Goal: Information Seeking & Learning: Learn about a topic

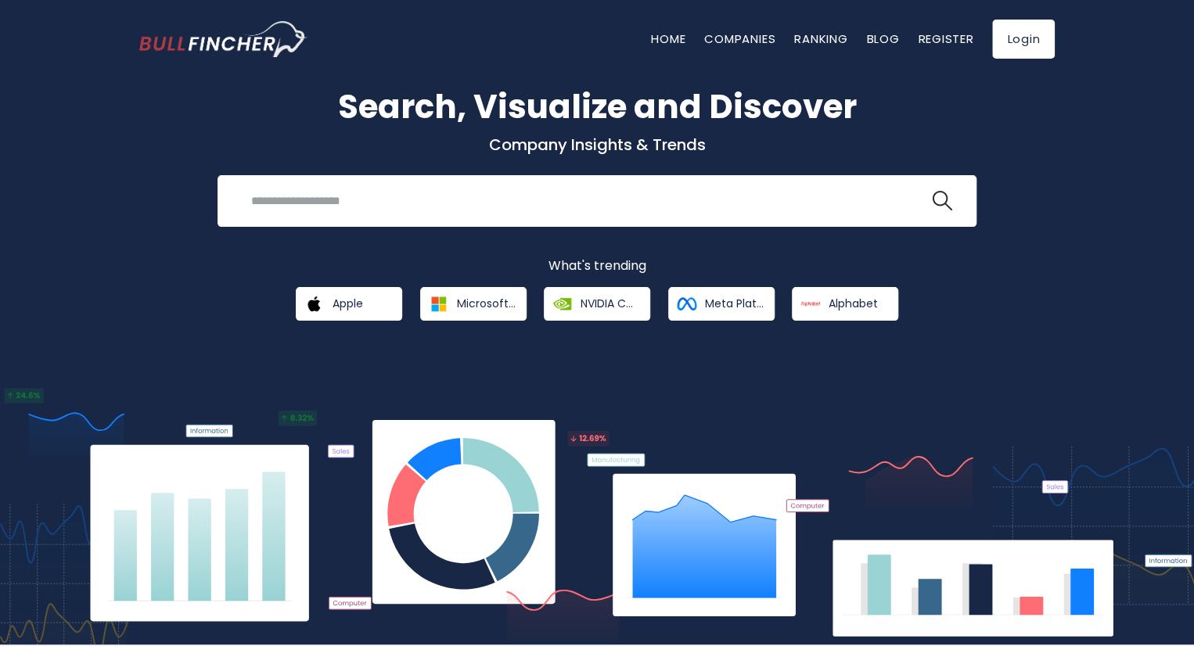
scroll to position [44, 0]
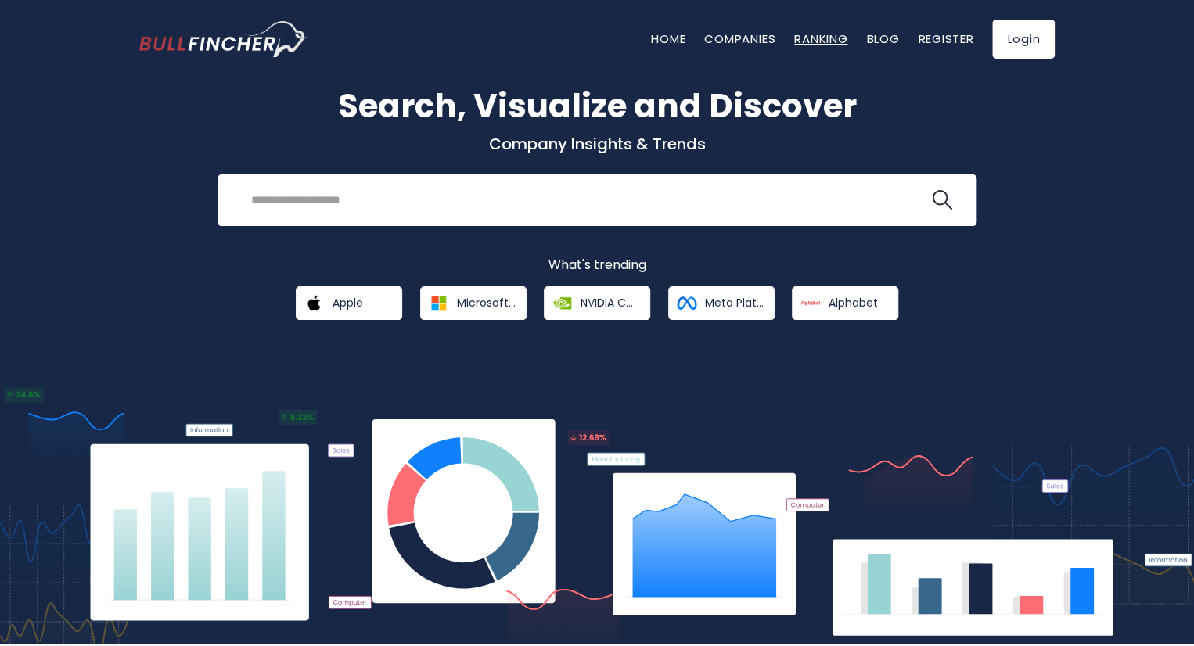
click at [820, 46] on link "Ranking" at bounding box center [820, 39] width 53 height 16
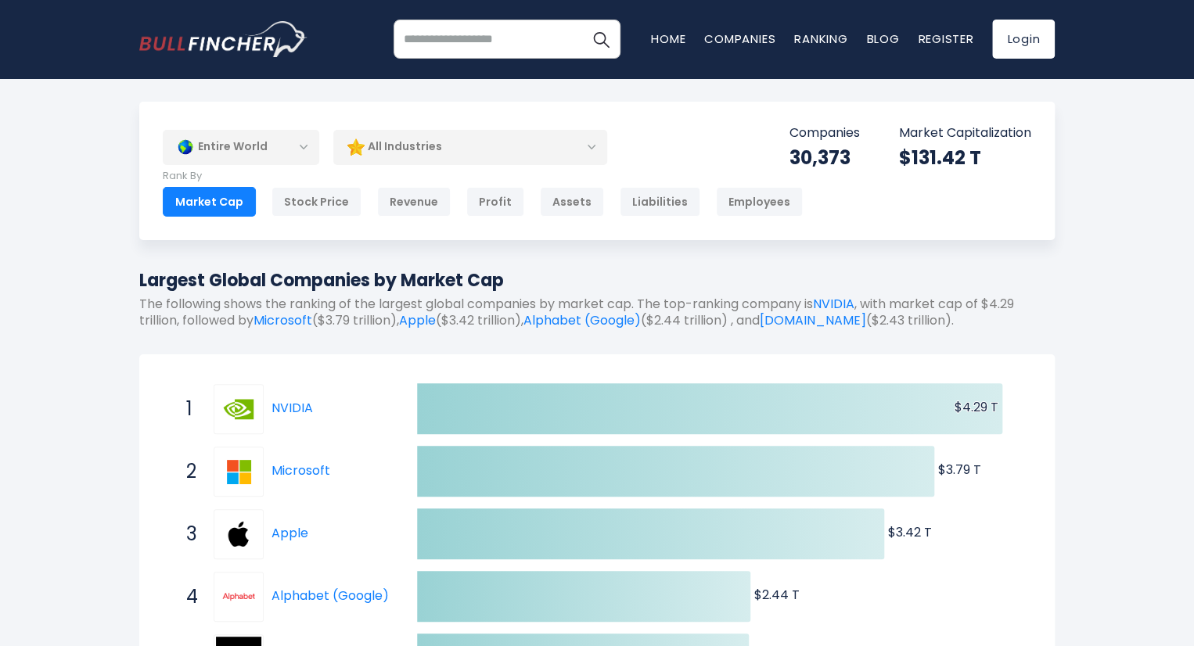
click at [296, 143] on div "Entire World" at bounding box center [241, 147] width 156 height 36
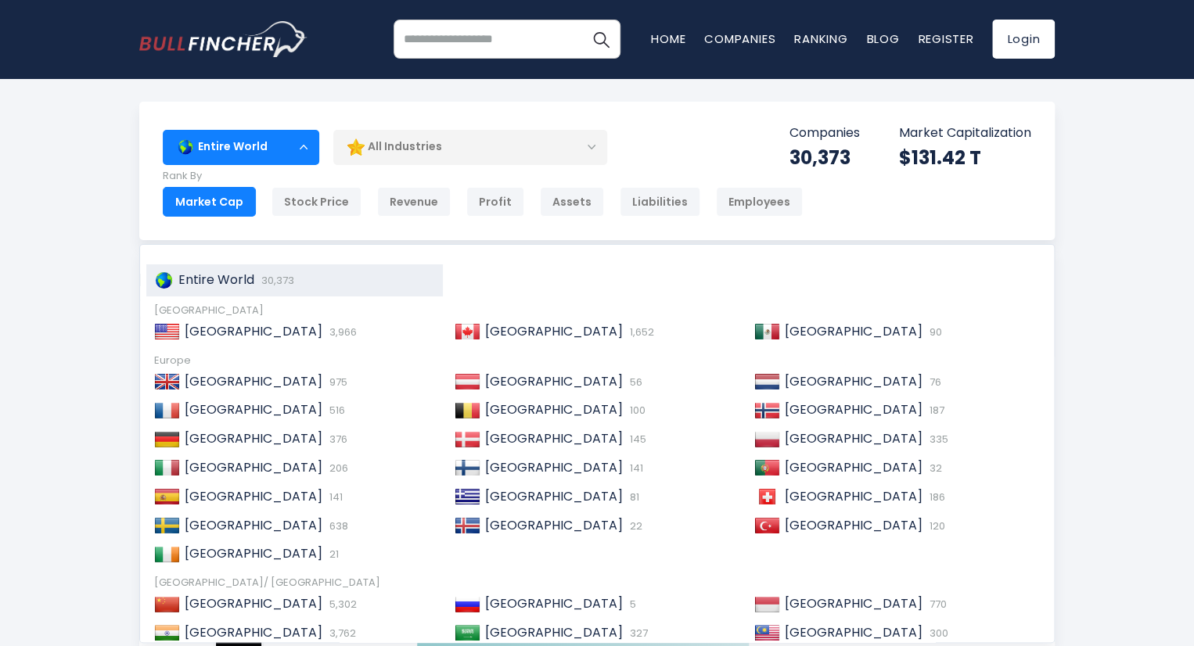
click at [305, 149] on div "Entire World" at bounding box center [241, 147] width 156 height 36
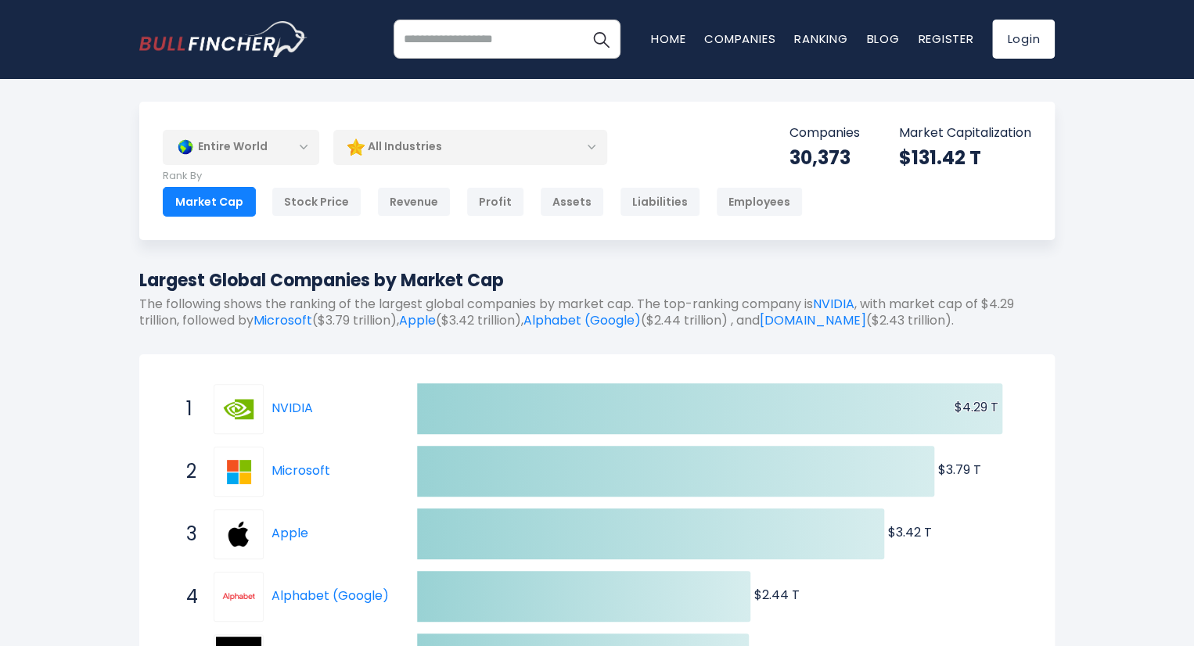
click at [305, 149] on div "Entire World" at bounding box center [241, 147] width 156 height 36
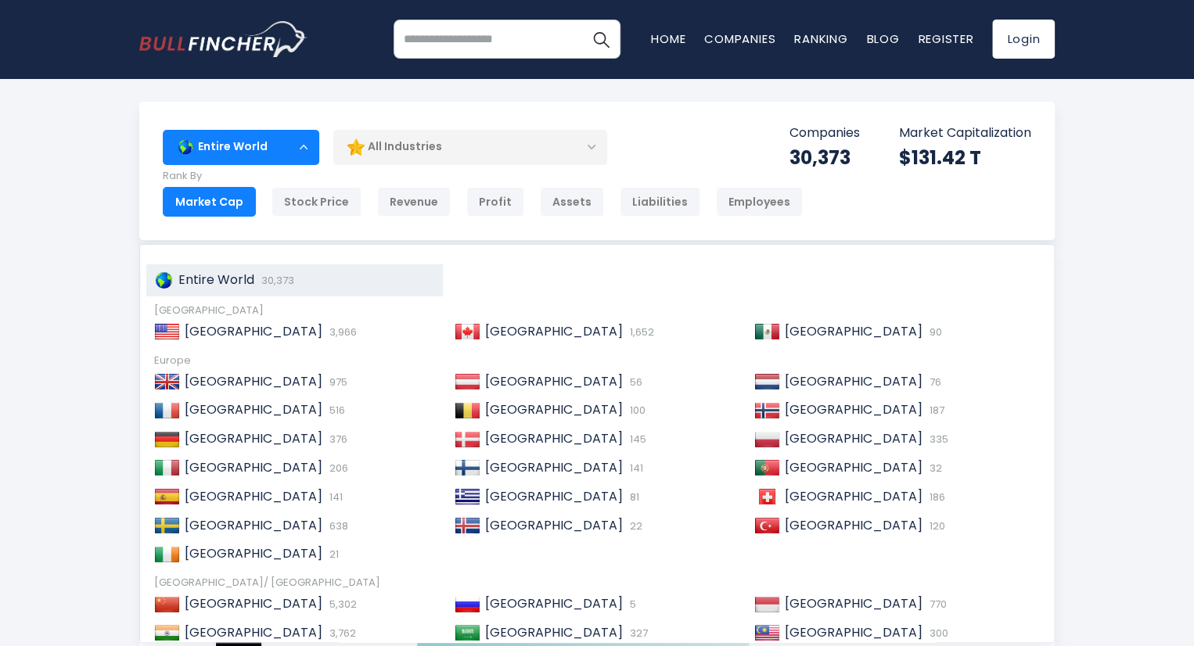
scroll to position [80, 0]
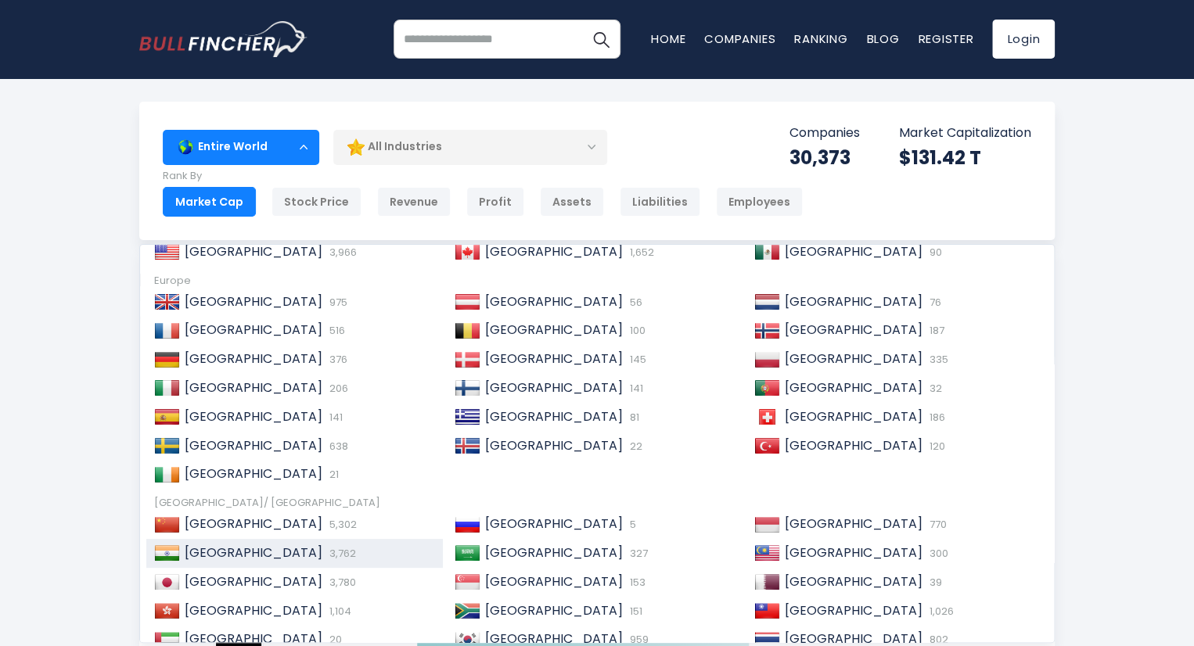
click at [217, 553] on div "India 3,762" at bounding box center [307, 553] width 255 height 16
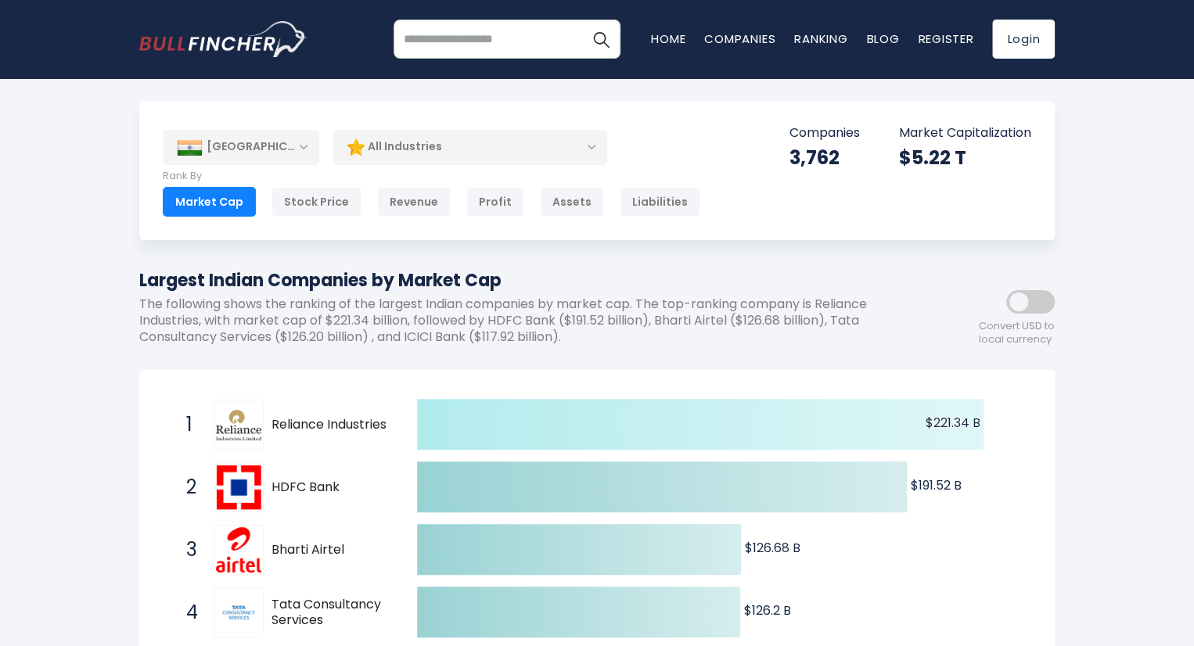
scroll to position [172, 0]
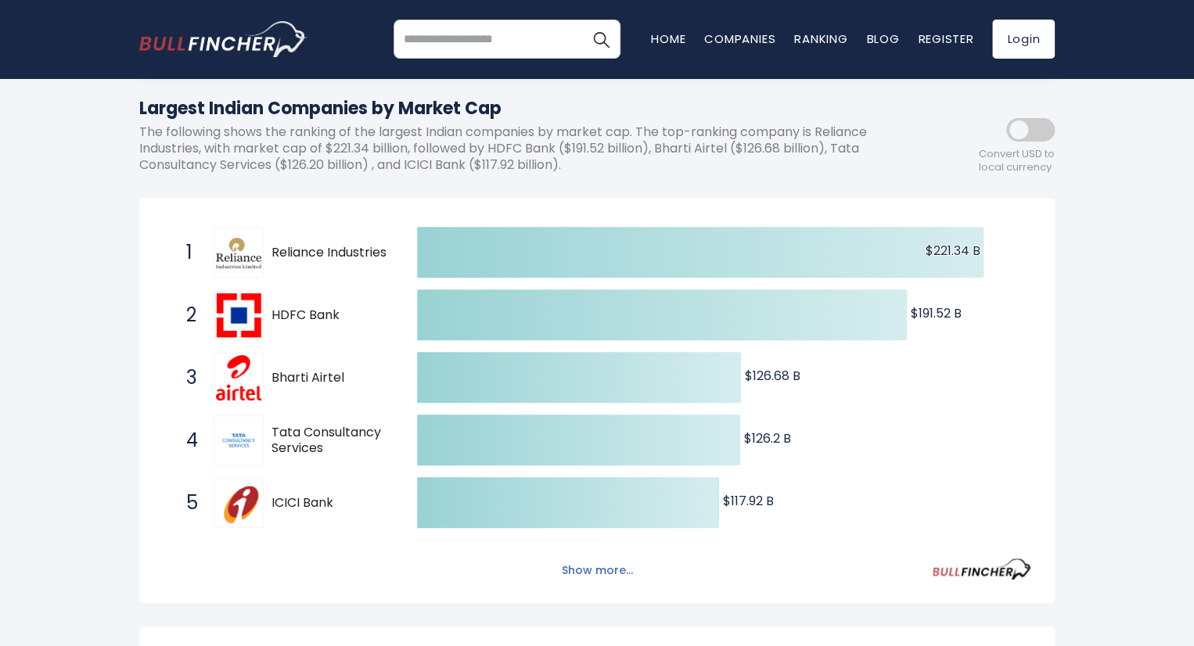
click at [609, 570] on button "Show more..." at bounding box center [597, 571] width 90 height 26
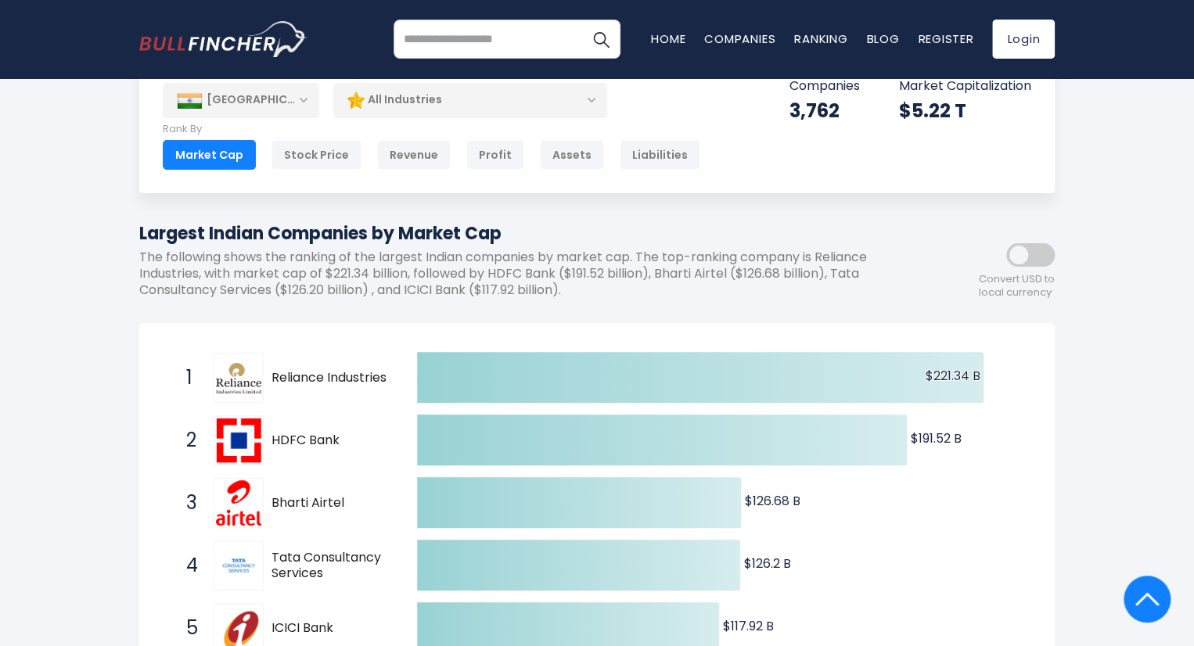
scroll to position [0, 0]
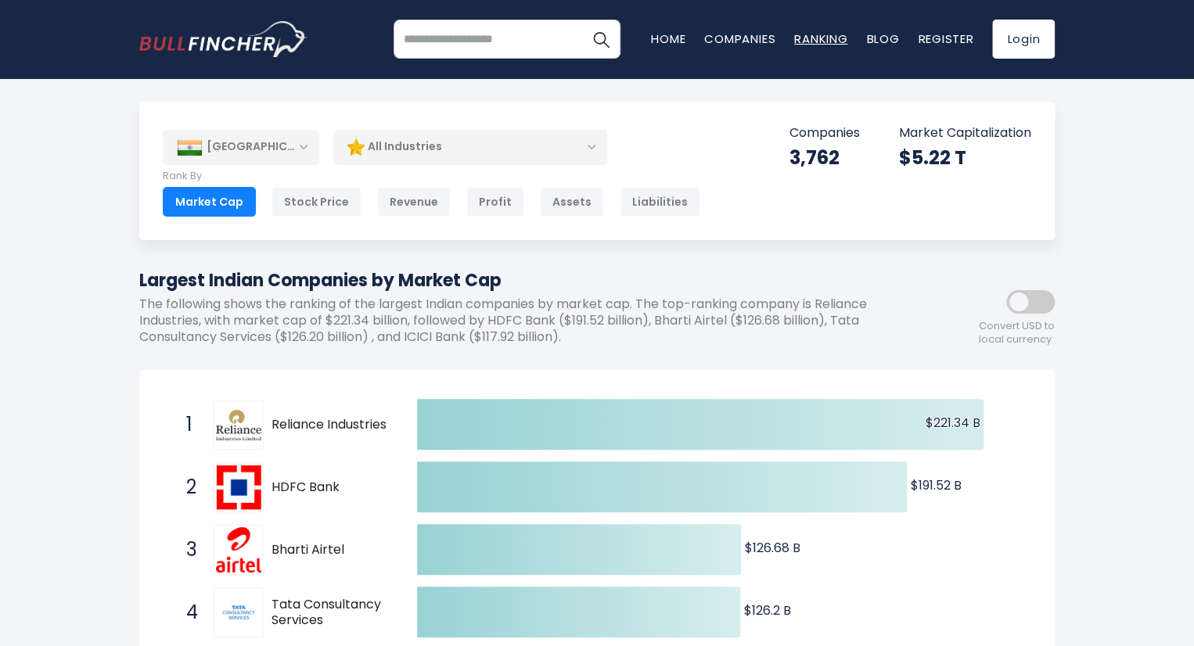
click at [813, 35] on link "Ranking" at bounding box center [820, 39] width 53 height 16
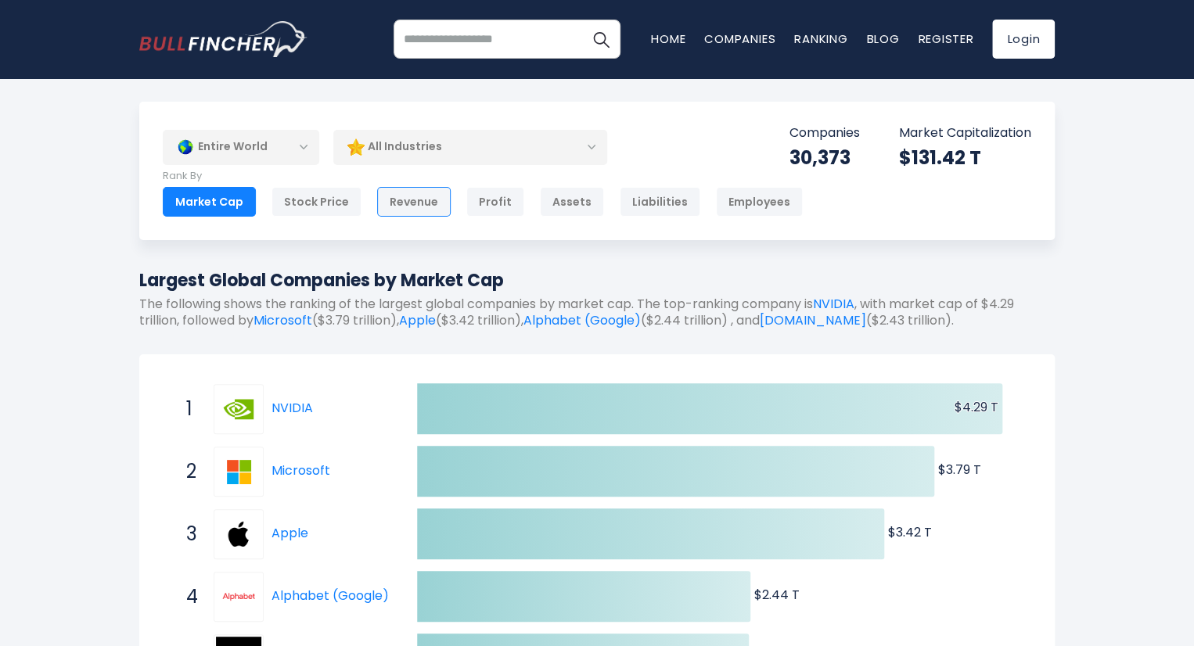
click at [420, 198] on div "Revenue" at bounding box center [414, 202] width 74 height 30
click at [441, 144] on div "All Industries" at bounding box center [470, 147] width 274 height 36
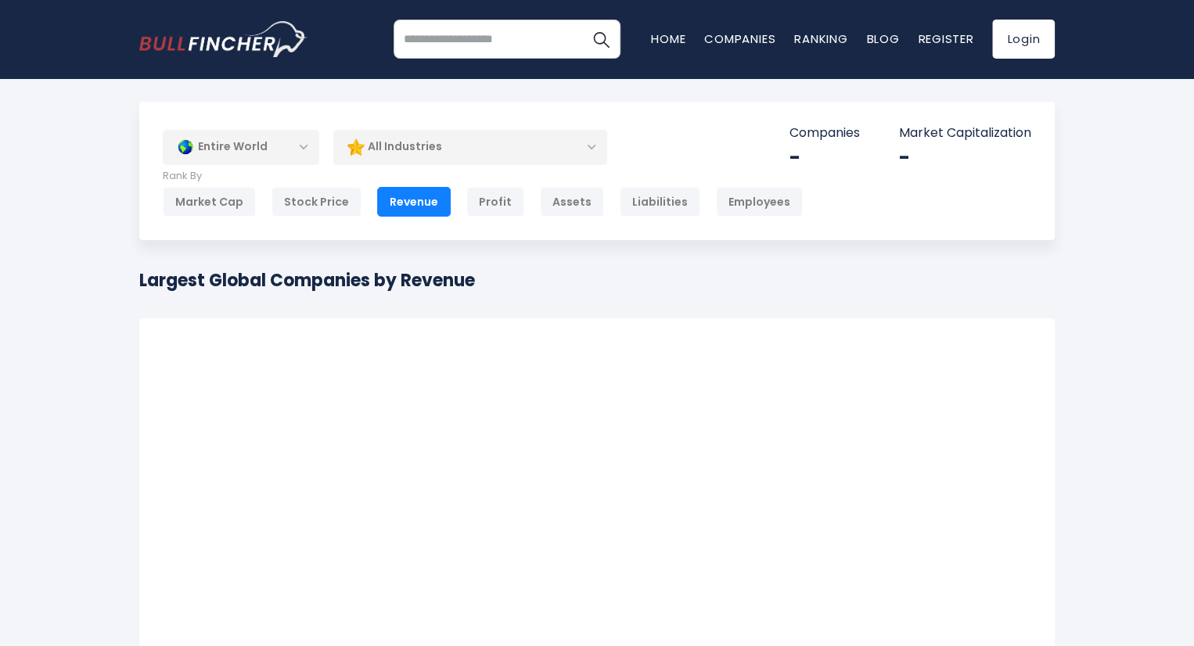
click at [299, 154] on div "Entire World" at bounding box center [241, 147] width 156 height 36
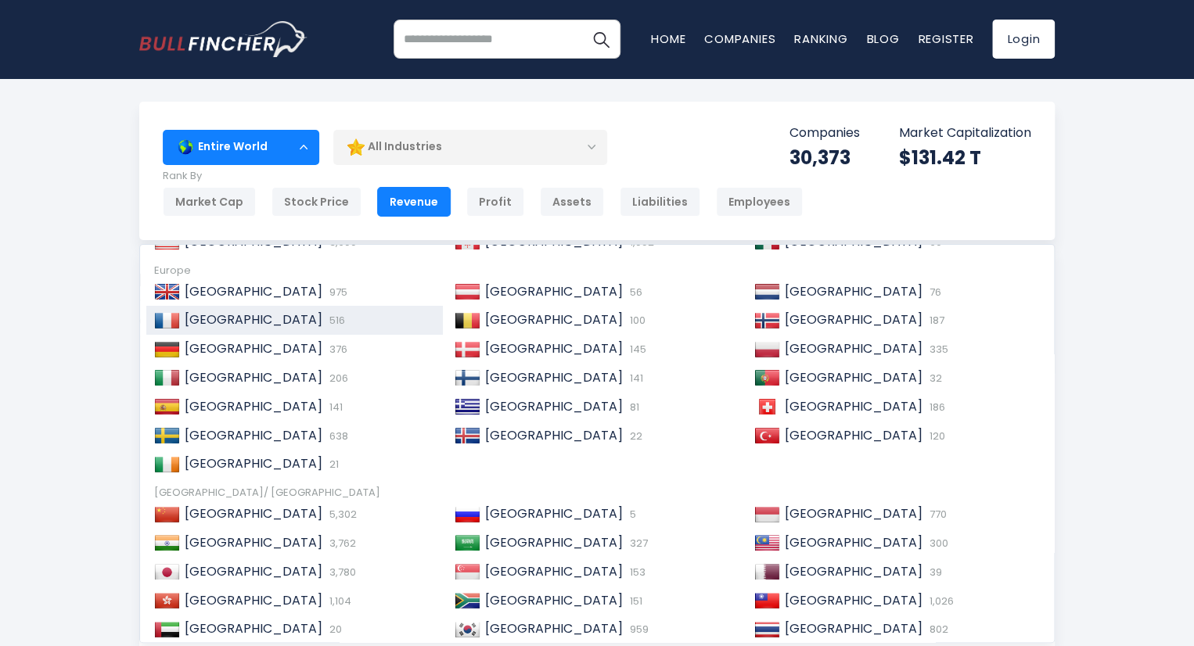
scroll to position [91, 0]
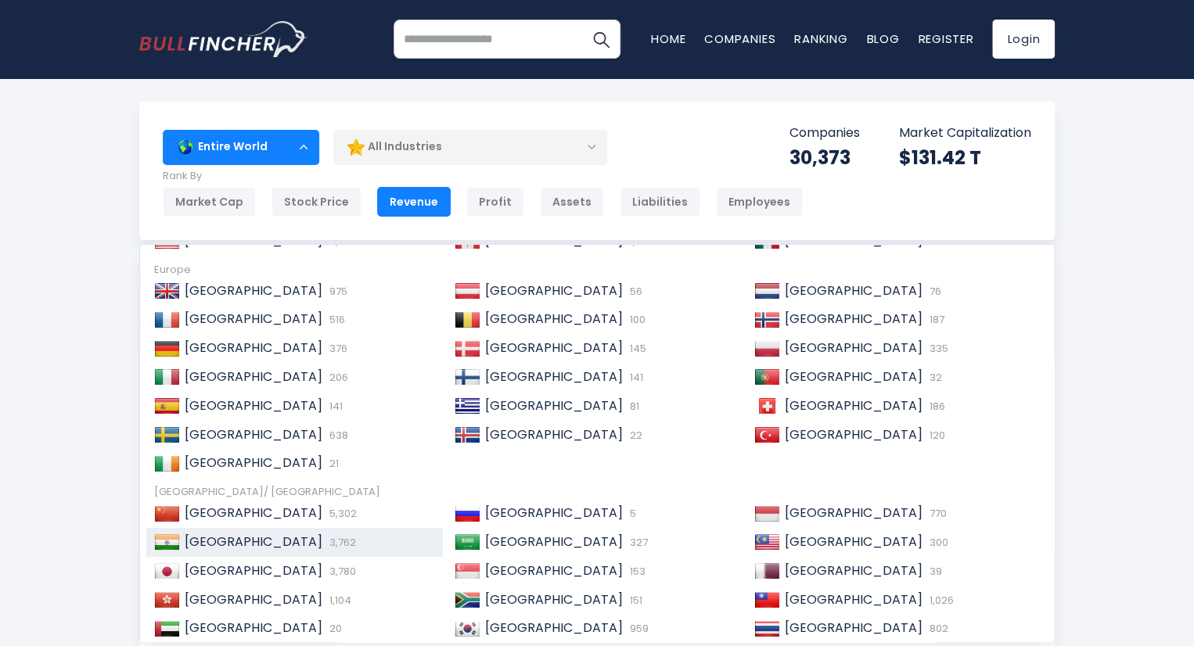
click at [210, 542] on span "[GEOGRAPHIC_DATA]" at bounding box center [254, 542] width 138 height 18
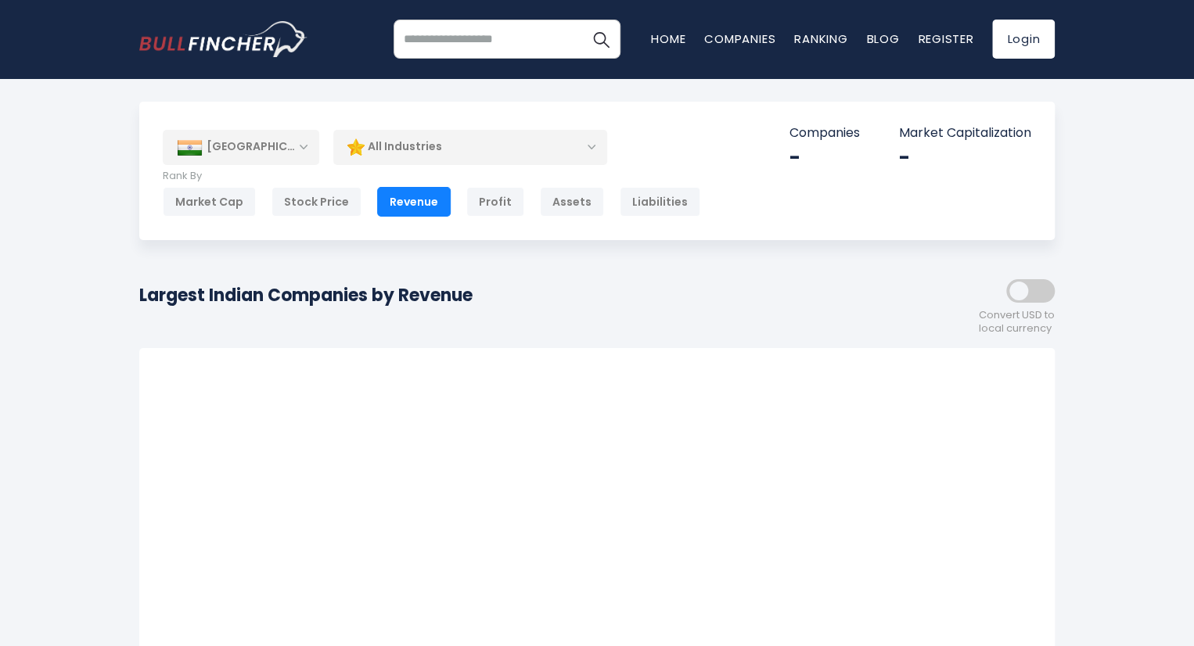
click at [591, 145] on div "All Industries" at bounding box center [470, 147] width 274 height 36
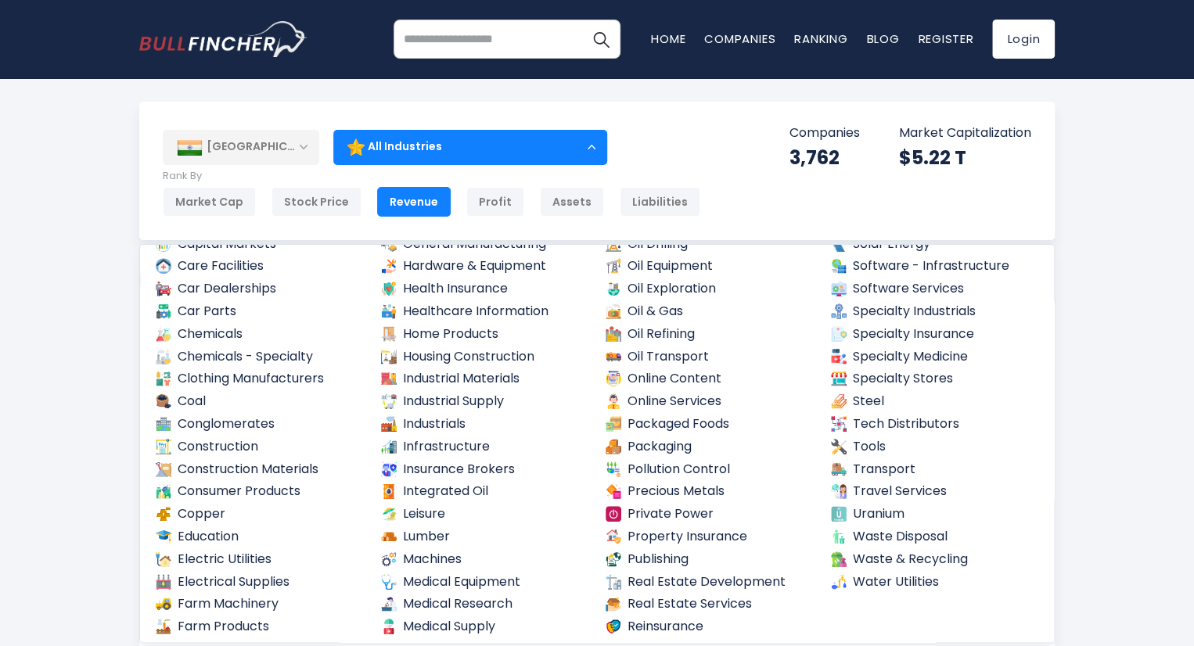
scroll to position [554, 0]
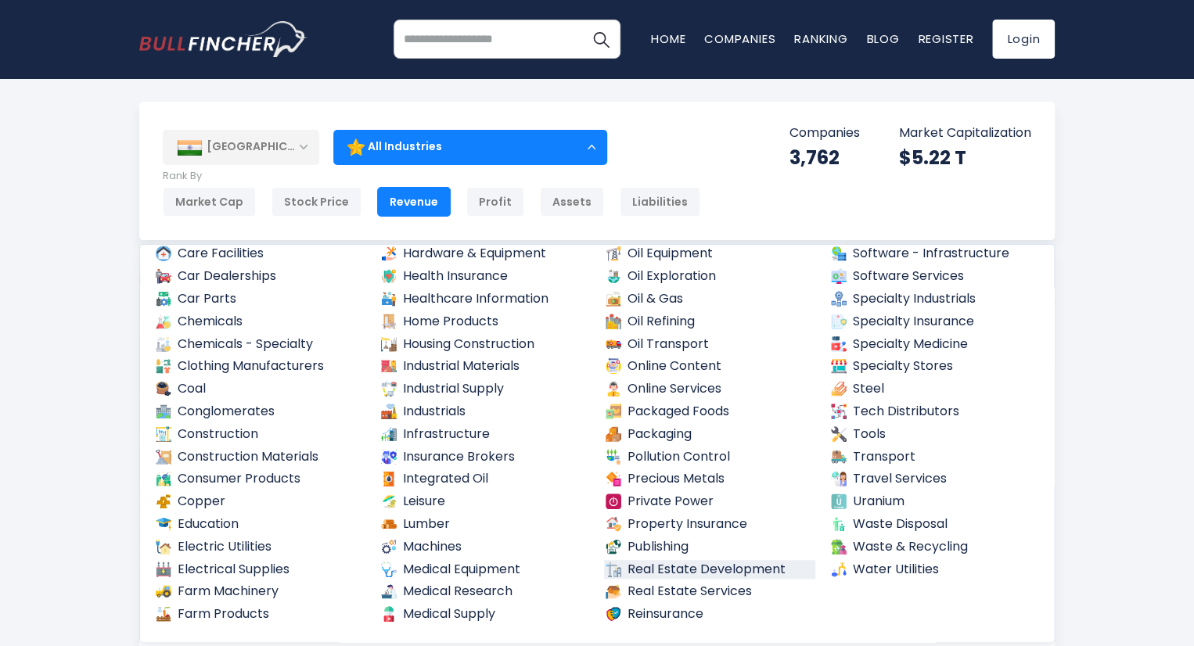
click at [680, 572] on link "Real Estate Development" at bounding box center [709, 570] width 211 height 20
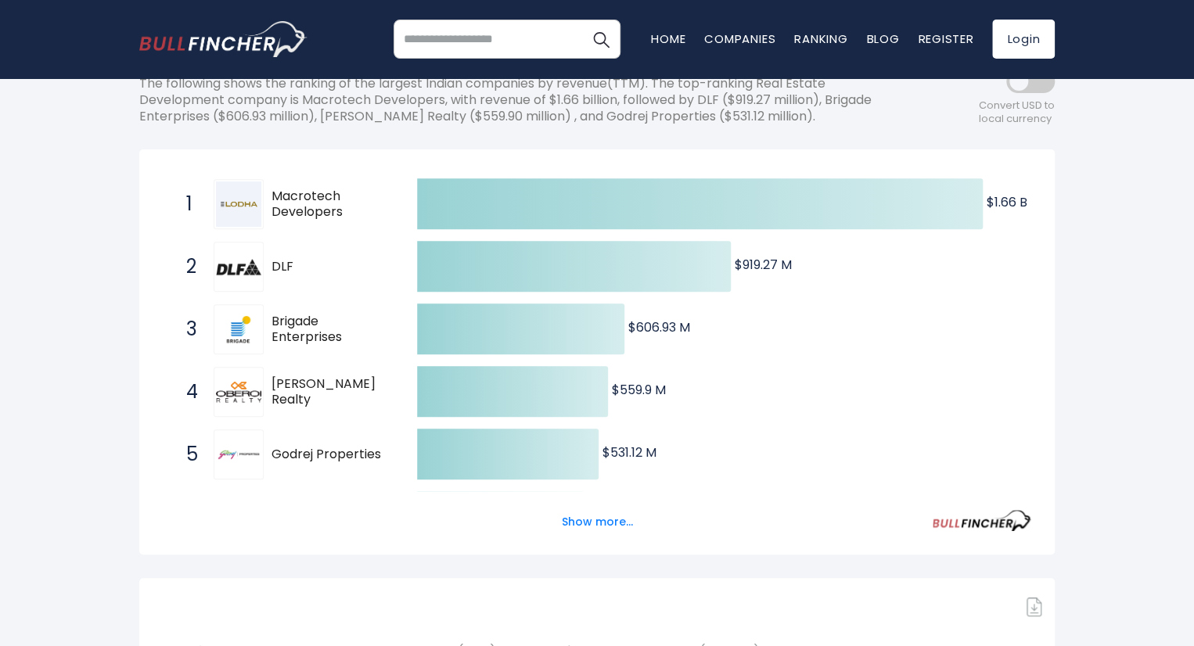
scroll to position [224, 0]
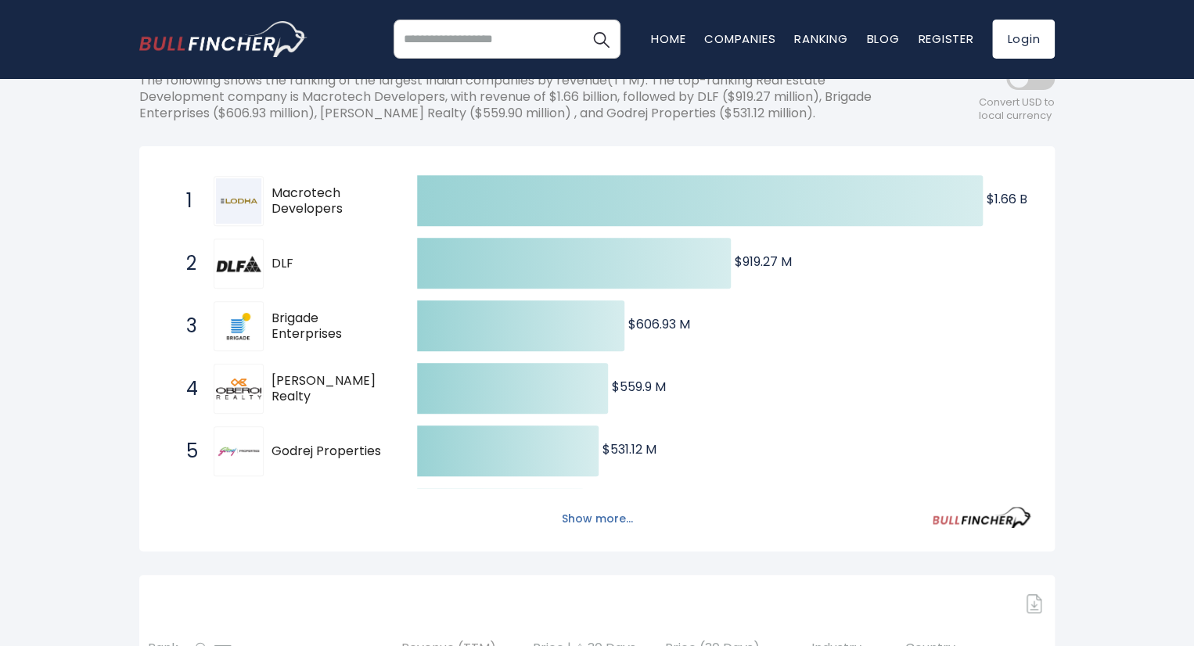
click at [594, 526] on button "Show more..." at bounding box center [597, 519] width 90 height 26
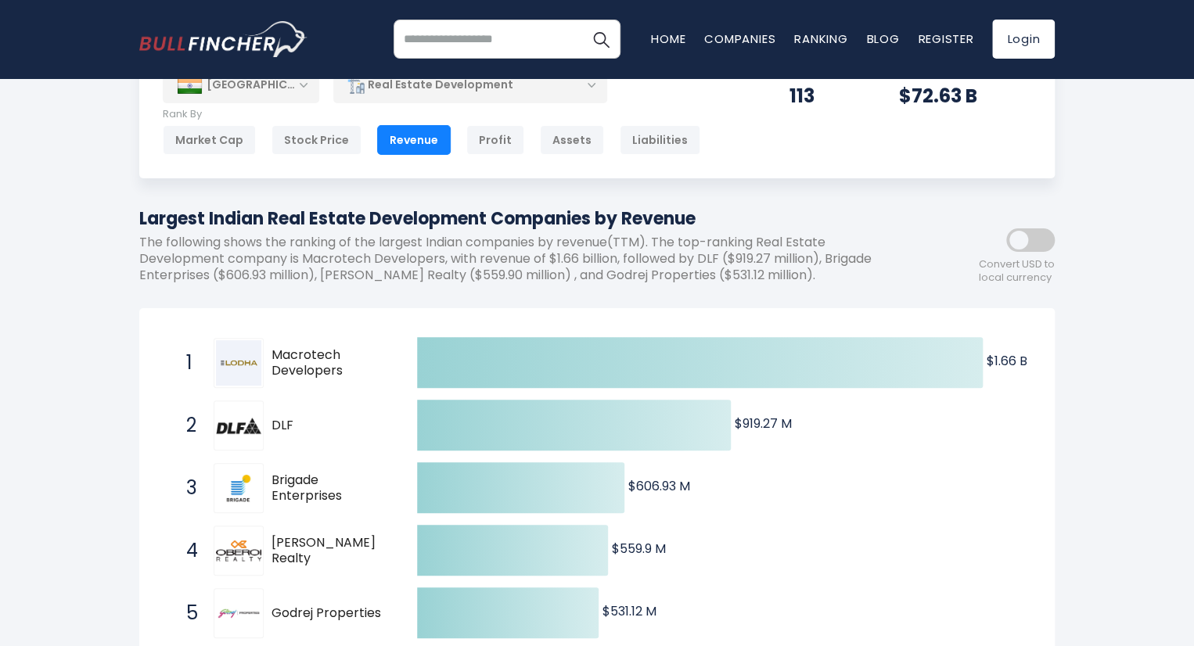
scroll to position [0, 0]
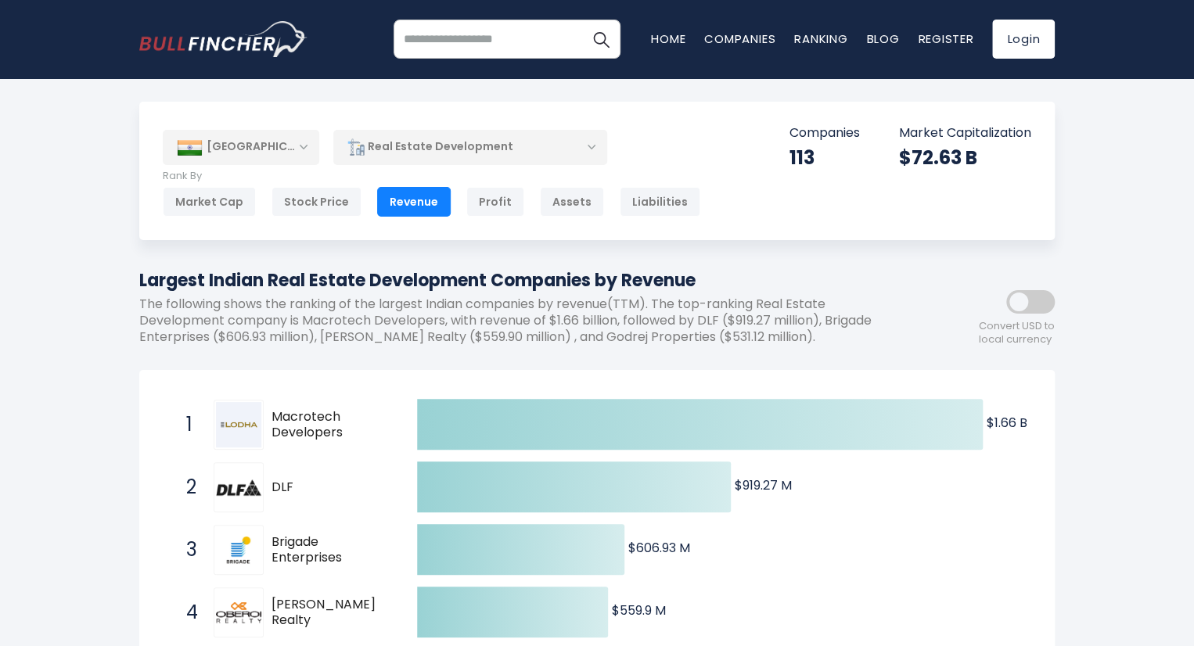
click at [314, 142] on div "[GEOGRAPHIC_DATA]" at bounding box center [241, 147] width 156 height 34
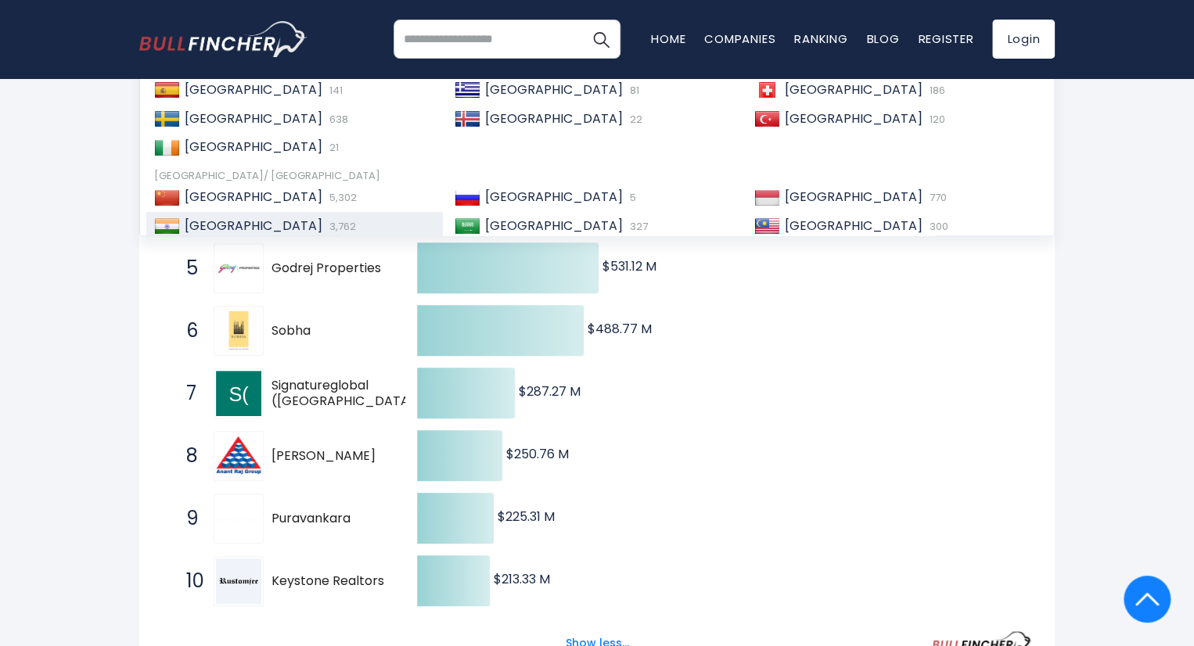
scroll to position [404, 0]
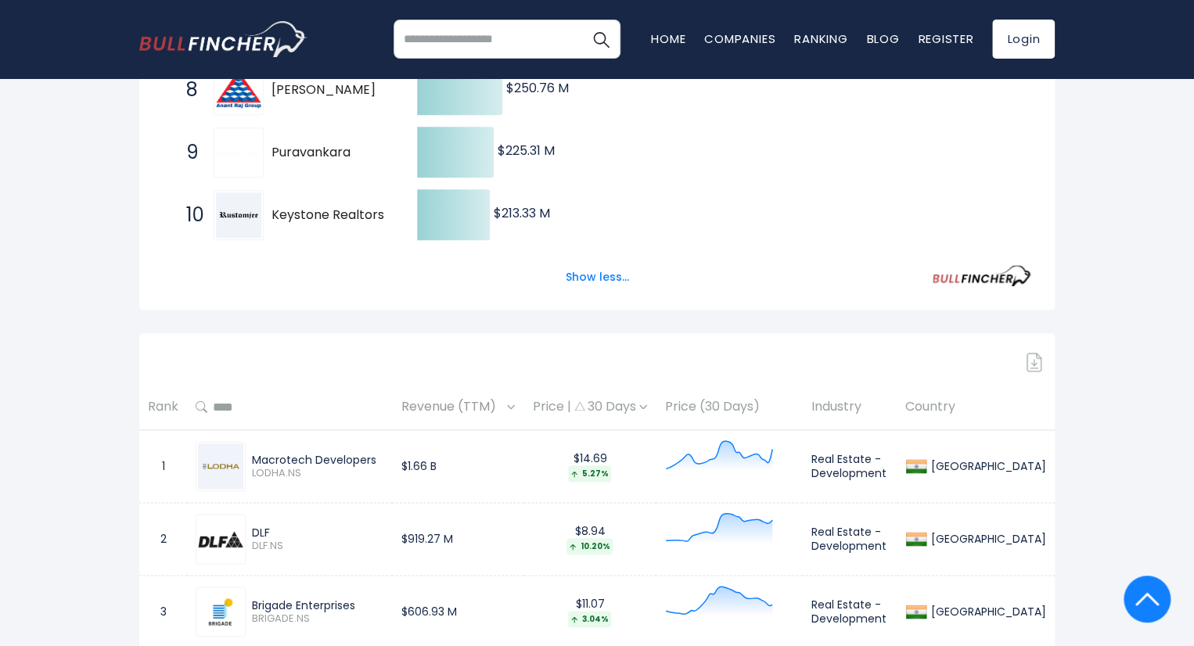
scroll to position [774, 0]
drag, startPoint x: 599, startPoint y: 273, endPoint x: 629, endPoint y: 219, distance: 61.6
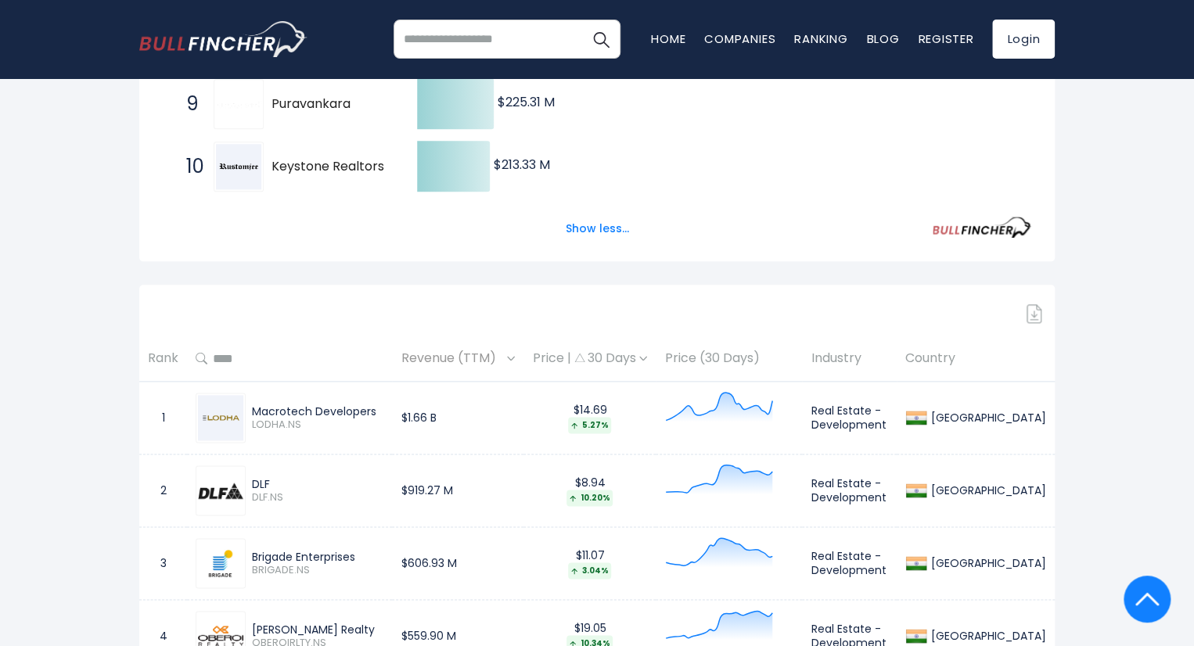
scroll to position [820, 0]
click at [503, 353] on span "Revenue (TTM)" at bounding box center [452, 360] width 102 height 24
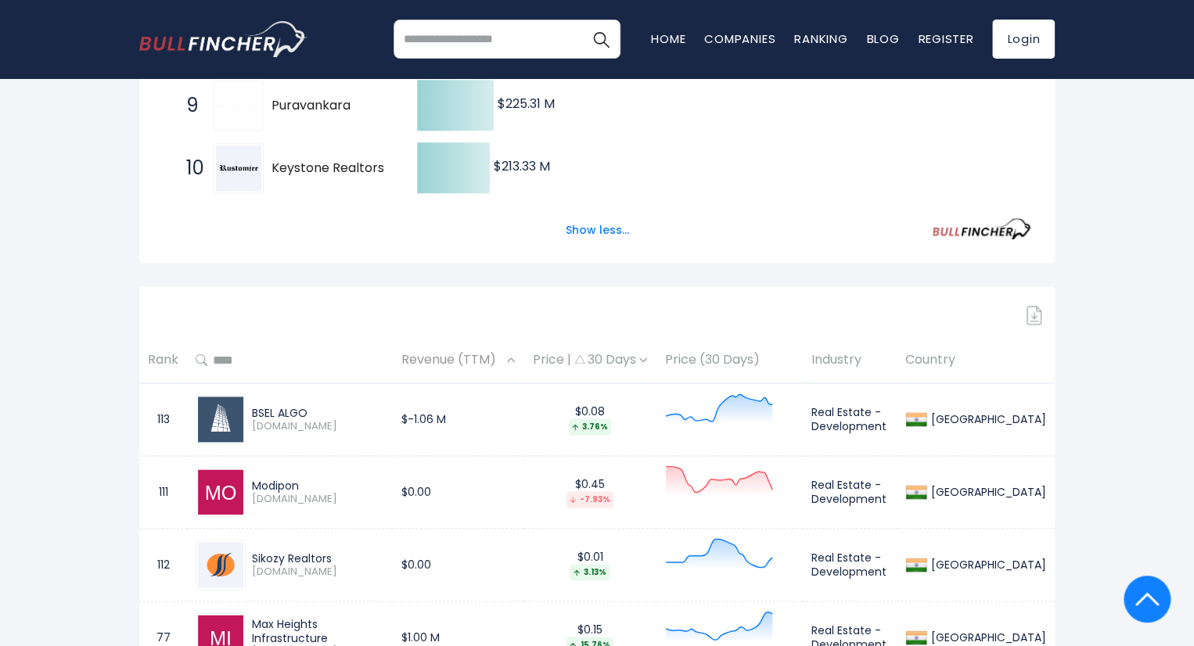
click at [503, 353] on span "Revenue (TTM)" at bounding box center [452, 360] width 102 height 24
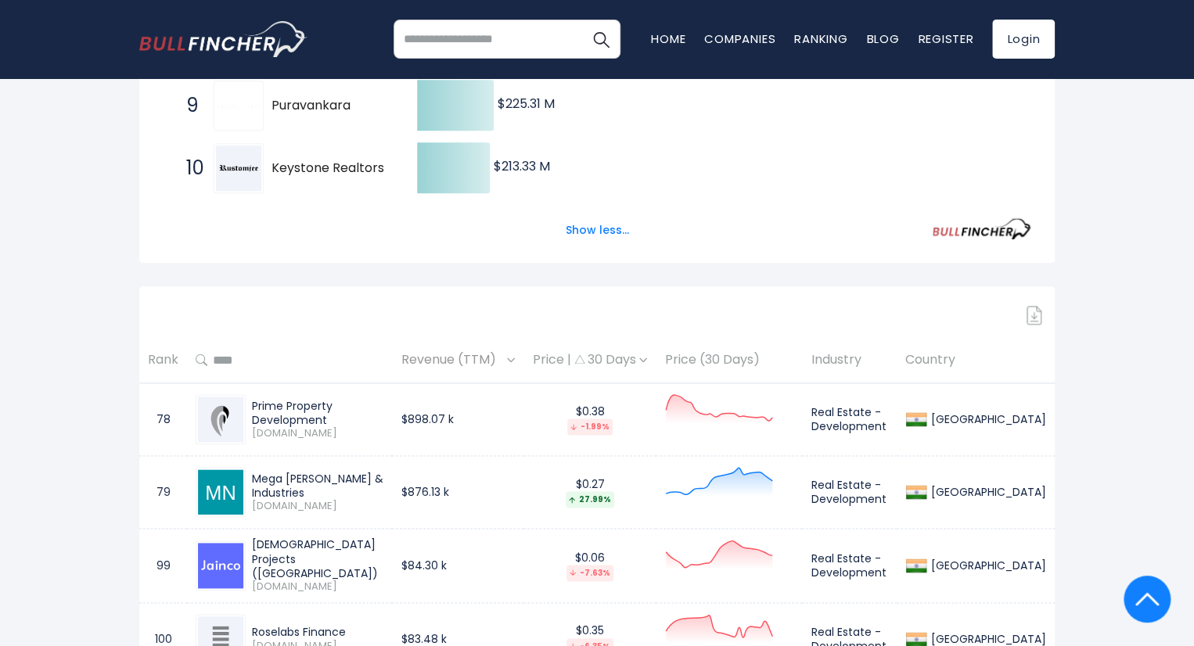
click at [503, 353] on span "Revenue (TTM)" at bounding box center [452, 360] width 102 height 24
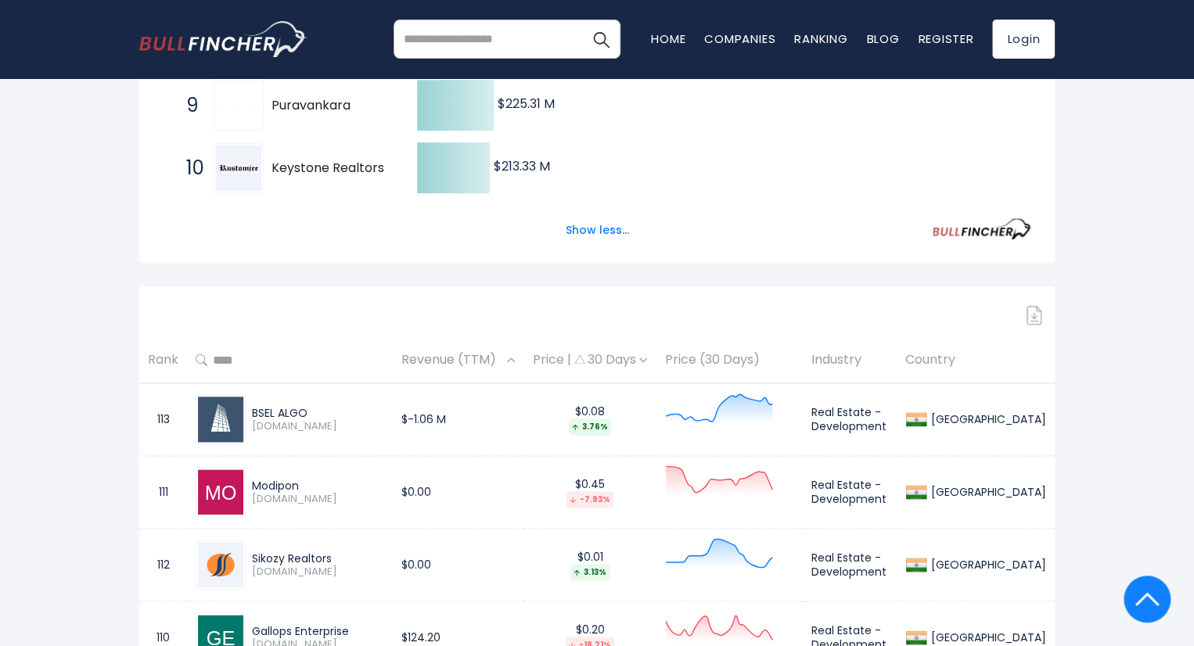
click at [503, 353] on span "Revenue (TTM)" at bounding box center [452, 360] width 102 height 24
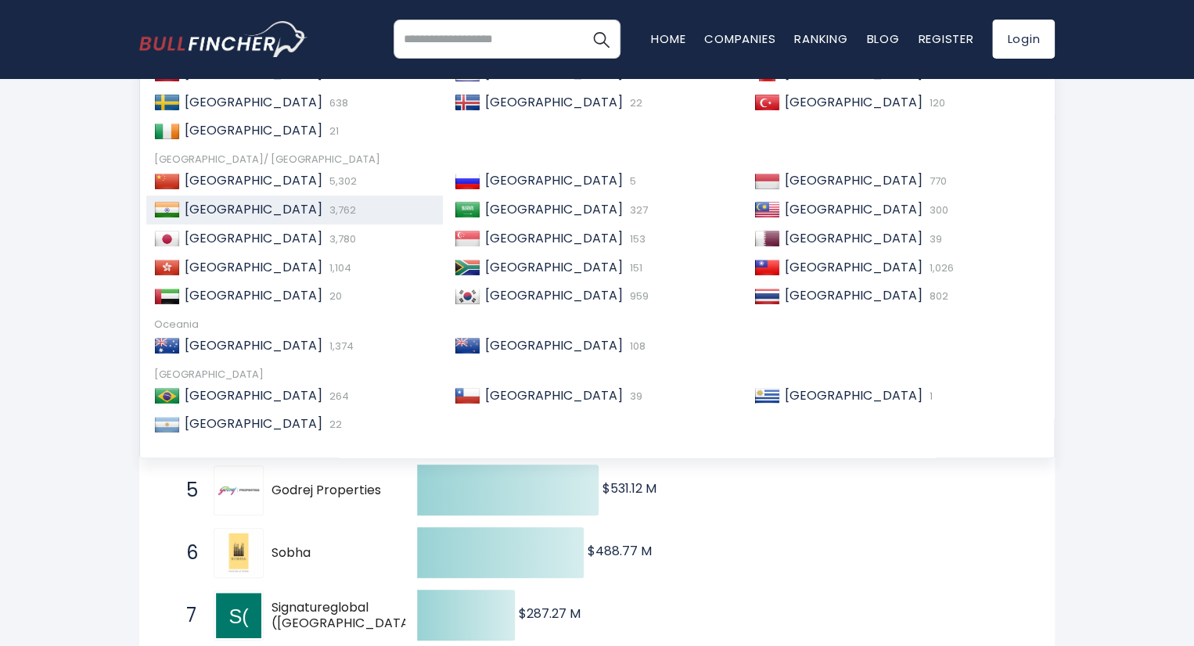
scroll to position [181, 0]
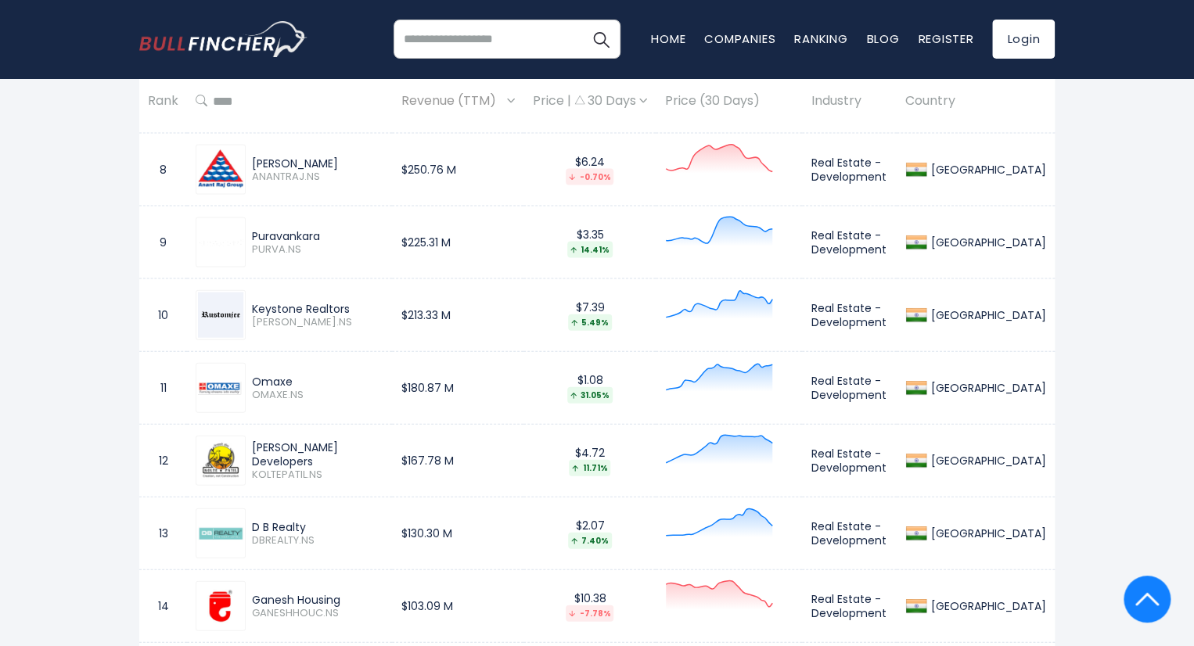
scroll to position [1579, 0]
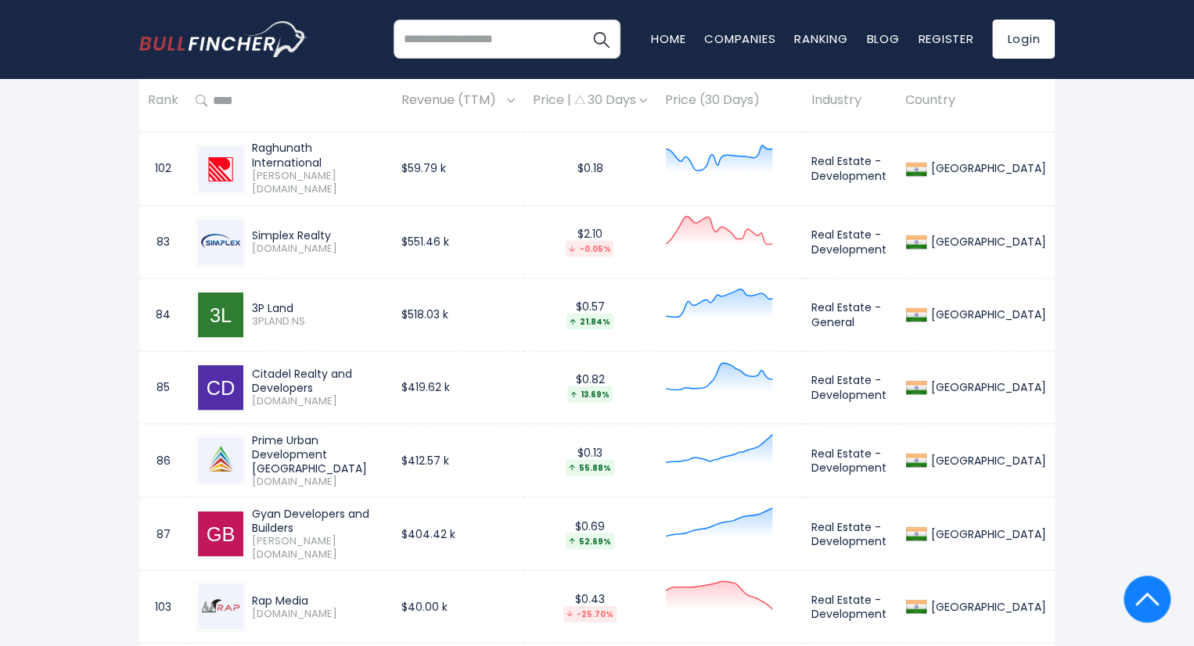
scroll to position [7258, 0]
